Goal: Use online tool/utility: Use online tool/utility

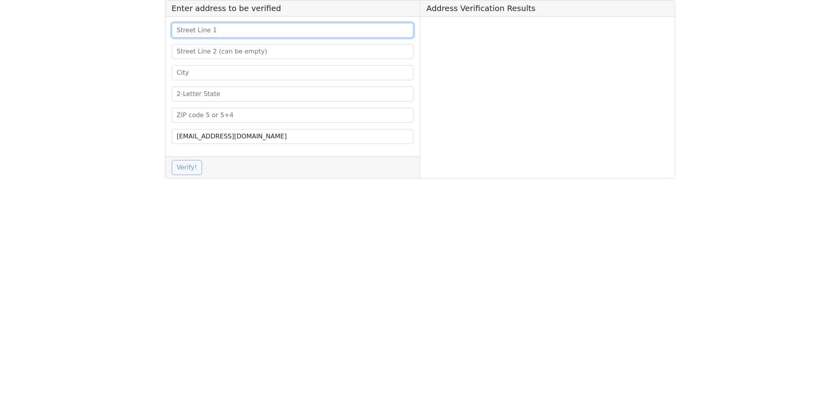
click at [191, 31] on input at bounding box center [293, 30] width 242 height 15
paste input "1227 n [PERSON_NAME] unit [STREET_ADDRESS][US_STATE]"
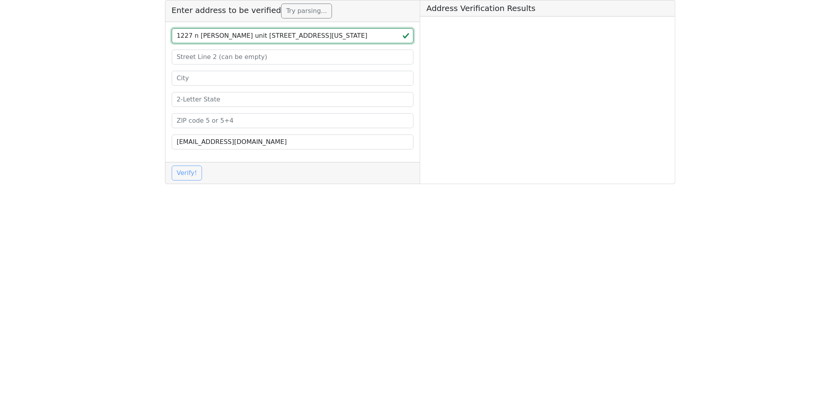
click at [304, 35] on input "1227 n [PERSON_NAME] unit [STREET_ADDRESS][US_STATE]" at bounding box center [293, 35] width 242 height 15
type input "1227 n [PERSON_NAME] unit 300 [US_STATE][GEOGRAPHIC_DATA] OK"
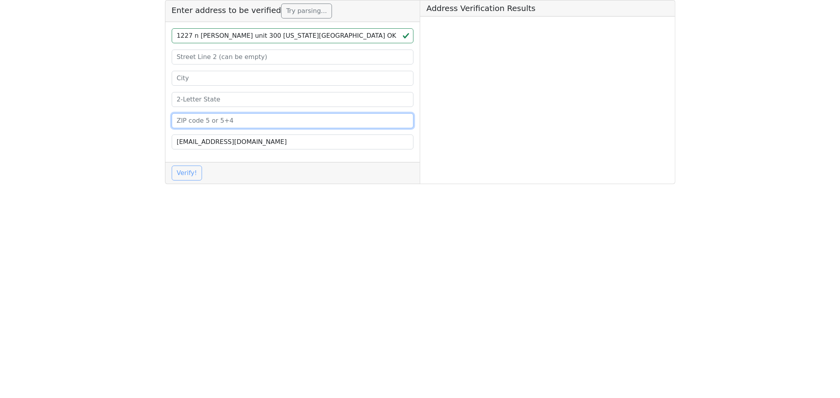
click at [197, 125] on input at bounding box center [293, 120] width 242 height 15
paste input "73103"
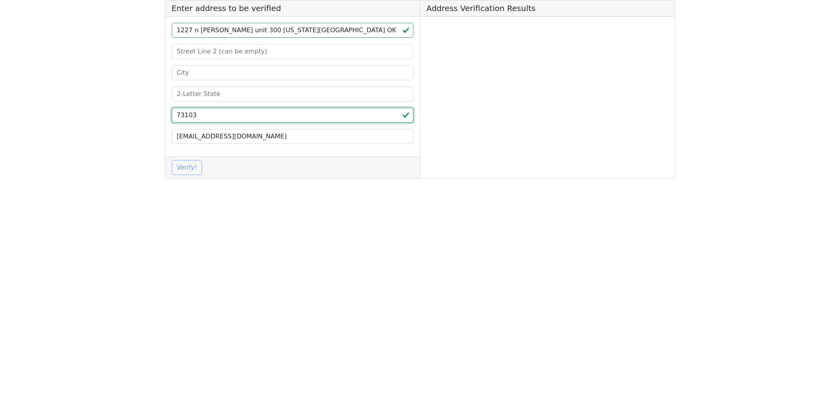
type input "73103"
click at [288, 30] on input "1227 n [PERSON_NAME] unit 300 [US_STATE][GEOGRAPHIC_DATA] OK" at bounding box center [293, 30] width 242 height 15
type input "1227 n [PERSON_NAME] unit 300 [US_STATE][GEOGRAPHIC_DATA]"
click at [195, 97] on input at bounding box center [293, 94] width 242 height 15
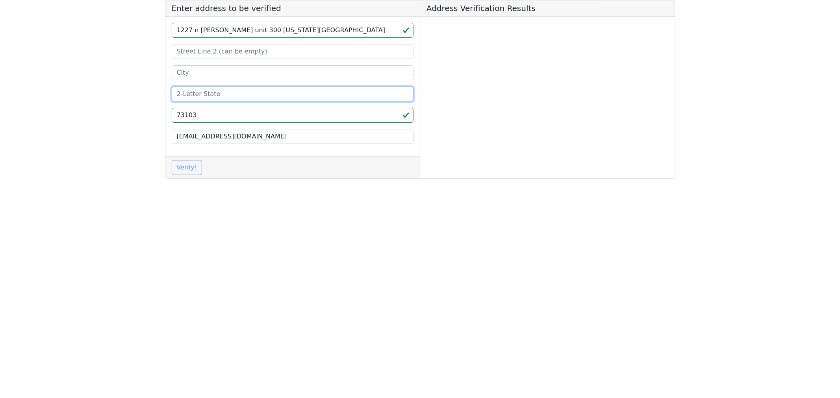
paste input "OK"
type input "OK"
drag, startPoint x: 281, startPoint y: 32, endPoint x: 242, endPoint y: 32, distance: 39.0
click at [242, 32] on input "1227 n [PERSON_NAME] unit 300 [US_STATE][GEOGRAPHIC_DATA]" at bounding box center [293, 30] width 242 height 15
type input "1227 n [PERSON_NAME] unit 300"
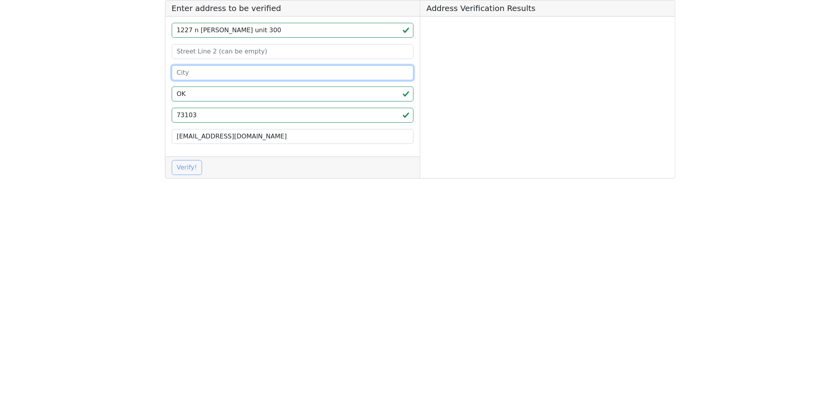
click at [203, 77] on input at bounding box center [293, 72] width 242 height 15
paste input "[US_STATE][GEOGRAPHIC_DATA]"
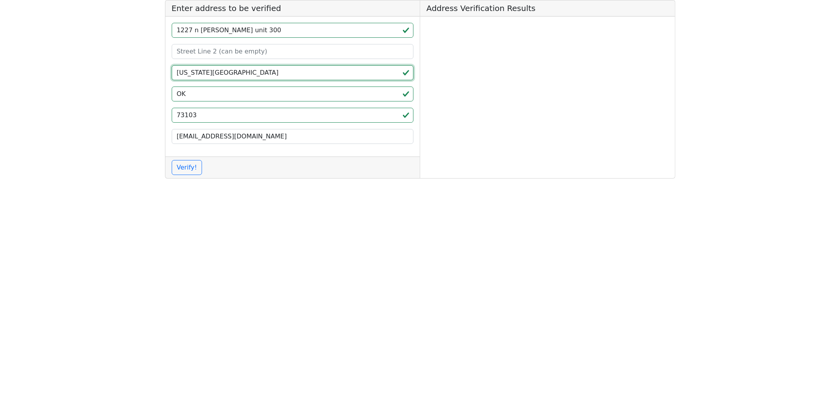
type input "[US_STATE][GEOGRAPHIC_DATA]"
click at [250, 31] on input "1227 n [PERSON_NAME] unit 300" at bounding box center [293, 30] width 242 height 15
drag, startPoint x: 250, startPoint y: 31, endPoint x: 217, endPoint y: 30, distance: 33.1
click at [217, 30] on input "1227 n [PERSON_NAME] unit 300" at bounding box center [293, 30] width 242 height 15
type input "1227 n [PERSON_NAME]"
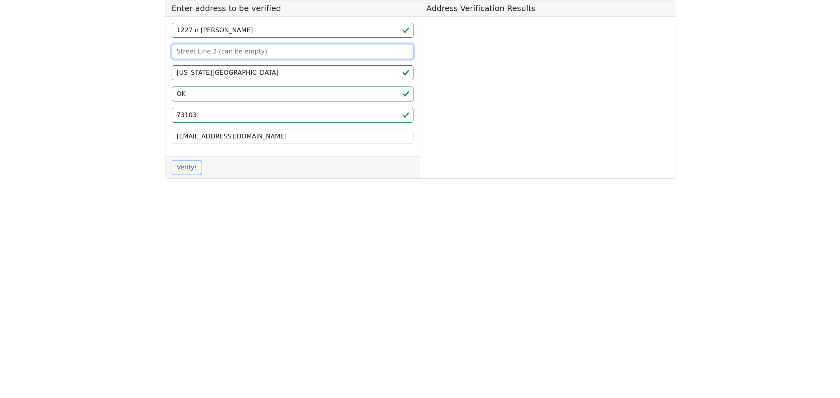
click at [203, 53] on input at bounding box center [293, 51] width 242 height 15
paste input "unit 300"
type input "unit 300"
click at [237, 32] on input "1227 n [PERSON_NAME]" at bounding box center [293, 30] width 242 height 15
type input "1227 n [PERSON_NAME]"
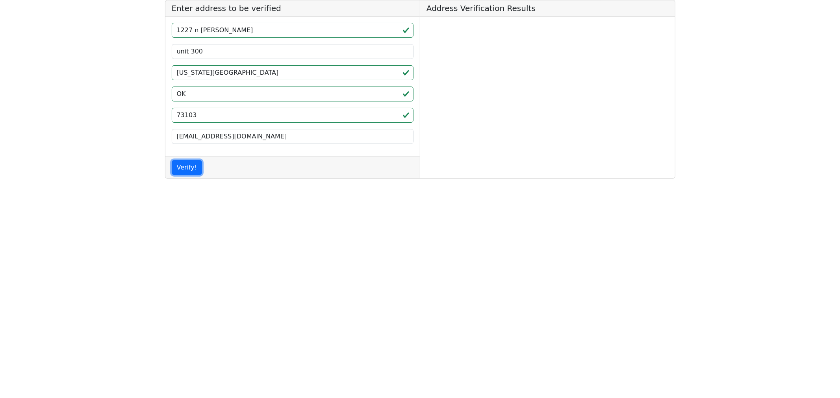
click at [185, 166] on button "Verify!" at bounding box center [187, 167] width 31 height 15
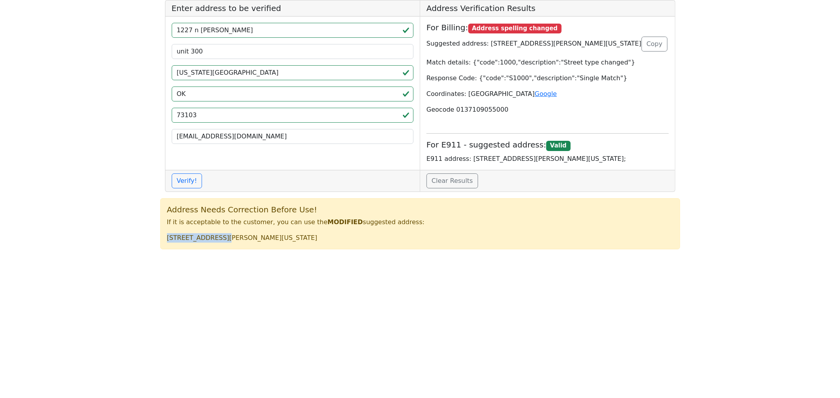
drag, startPoint x: 223, startPoint y: 247, endPoint x: 162, endPoint y: 246, distance: 60.6
click at [162, 246] on div "Address Needs Correction Before Use! If it is acceptable to the customer, you c…" at bounding box center [420, 223] width 520 height 51
copy p "[STREET_ADDRESS][PERSON_NAME]"
drag, startPoint x: 241, startPoint y: 247, endPoint x: 225, endPoint y: 247, distance: 16.1
click at [225, 243] on p "[STREET_ADDRESS][PERSON_NAME][US_STATE]" at bounding box center [420, 237] width 506 height 9
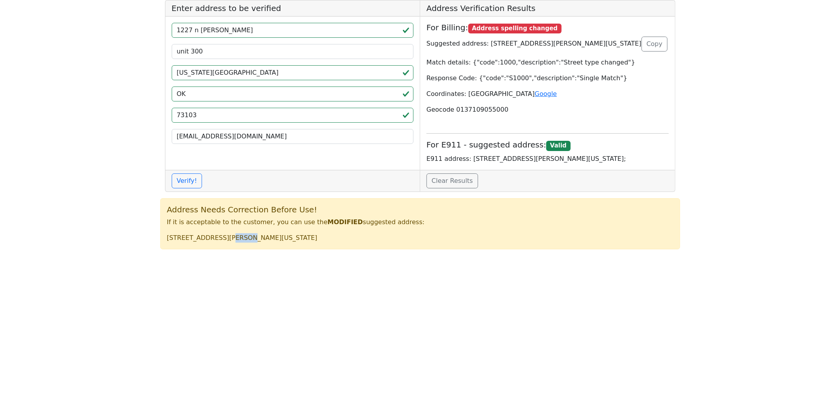
copy p "# 300"
drag, startPoint x: 294, startPoint y: 246, endPoint x: 246, endPoint y: 246, distance: 48.0
click at [246, 243] on p "[STREET_ADDRESS][PERSON_NAME][US_STATE]" at bounding box center [420, 237] width 506 height 9
copy p "[US_STATE][GEOGRAPHIC_DATA]"
